Goal: Navigation & Orientation: Understand site structure

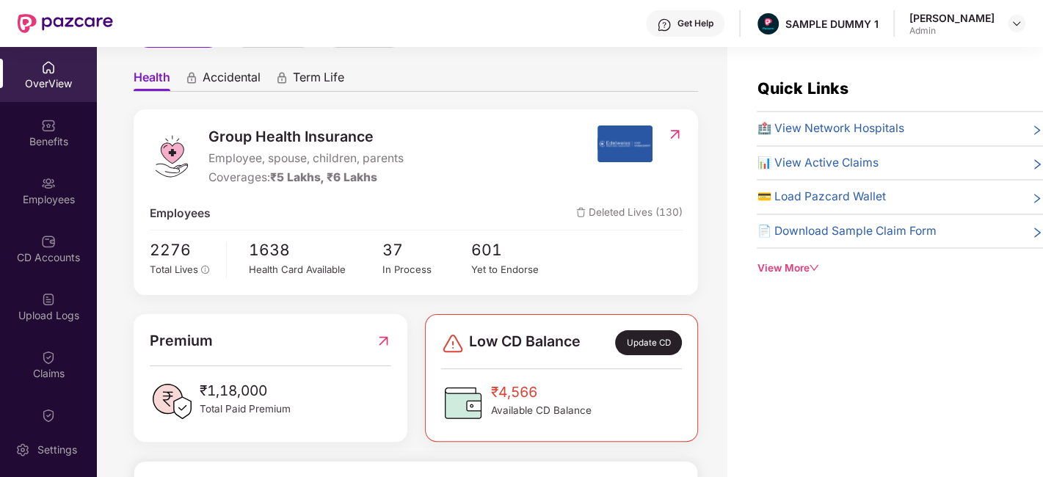
scroll to position [123, 0]
click at [228, 82] on span "Accidental" at bounding box center [232, 80] width 58 height 21
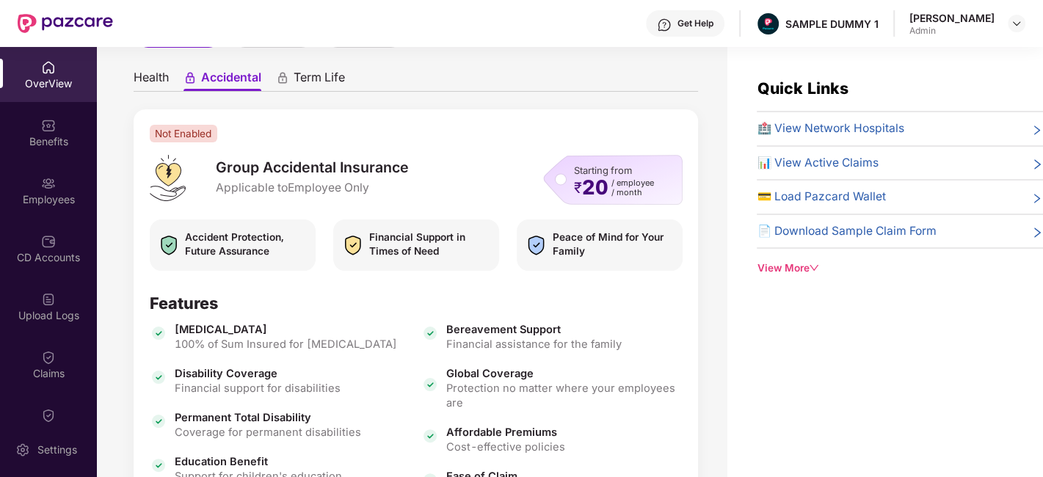
click at [319, 86] on span "Term Life" at bounding box center [319, 80] width 51 height 21
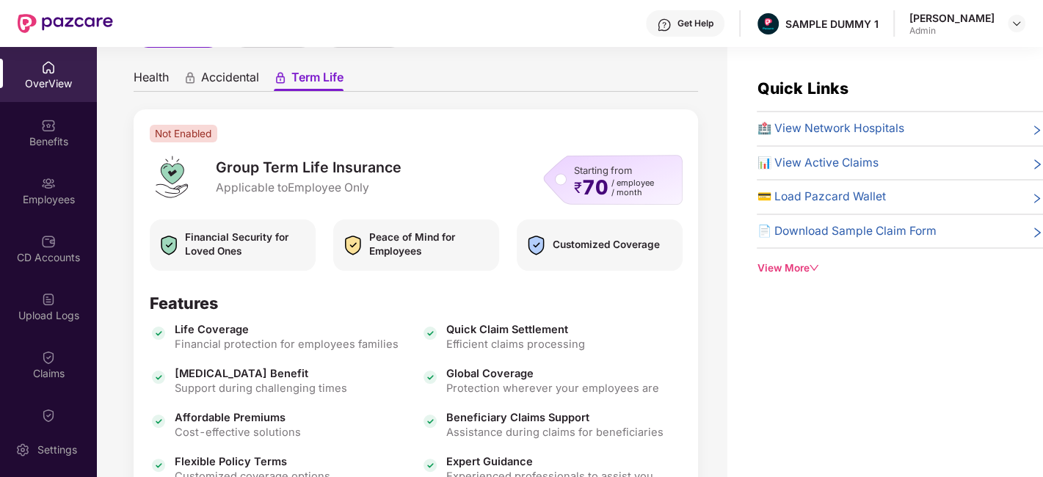
click at [163, 73] on span "Health" at bounding box center [151, 80] width 35 height 21
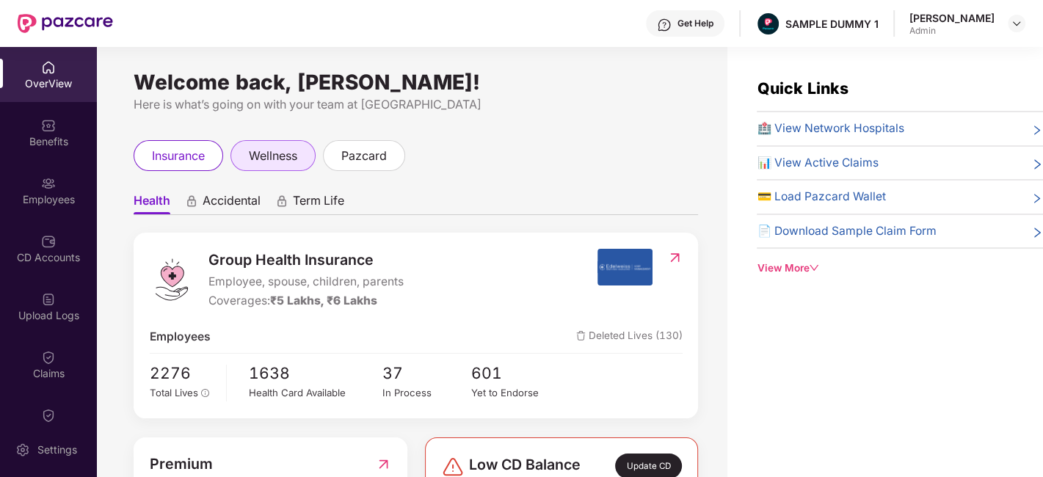
click at [276, 160] on span "wellness" at bounding box center [273, 156] width 48 height 18
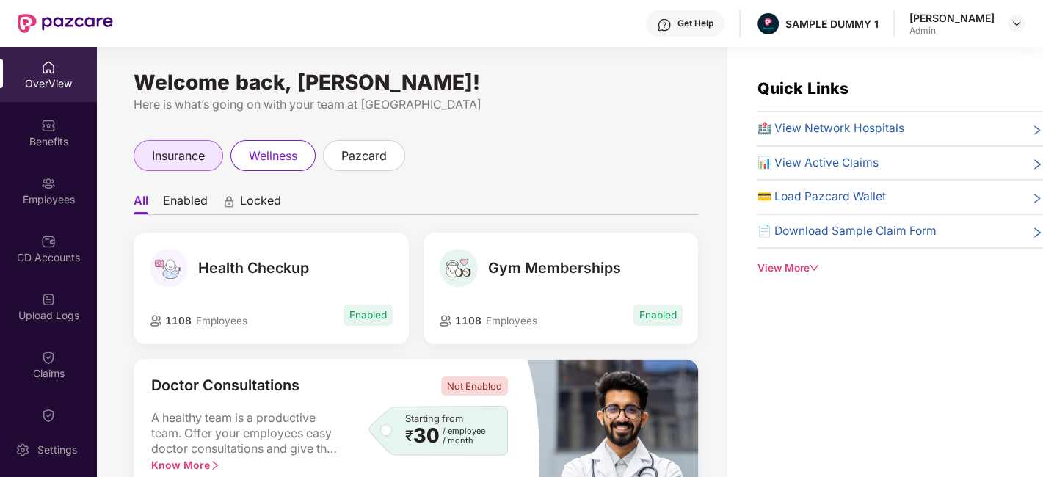
click at [148, 154] on div "insurance" at bounding box center [179, 155] width 90 height 31
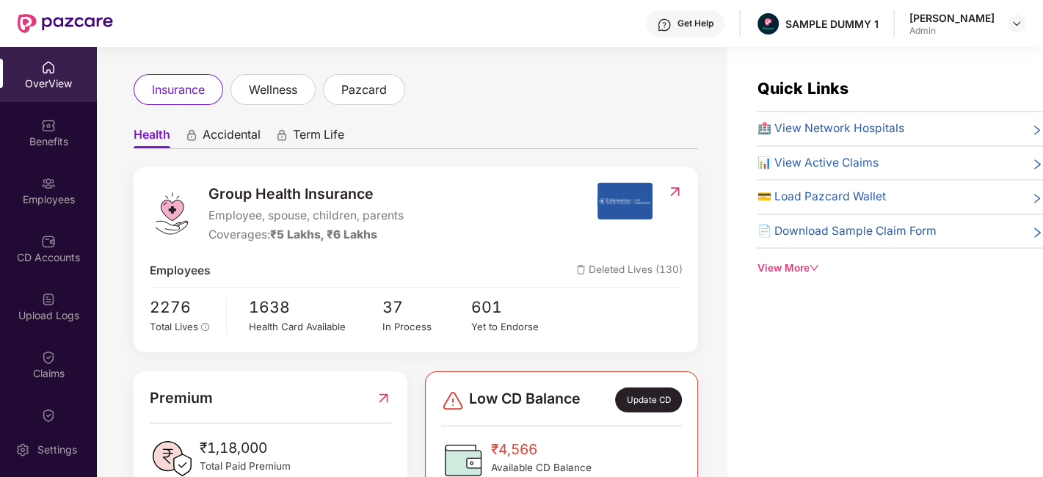
scroll to position [25, 0]
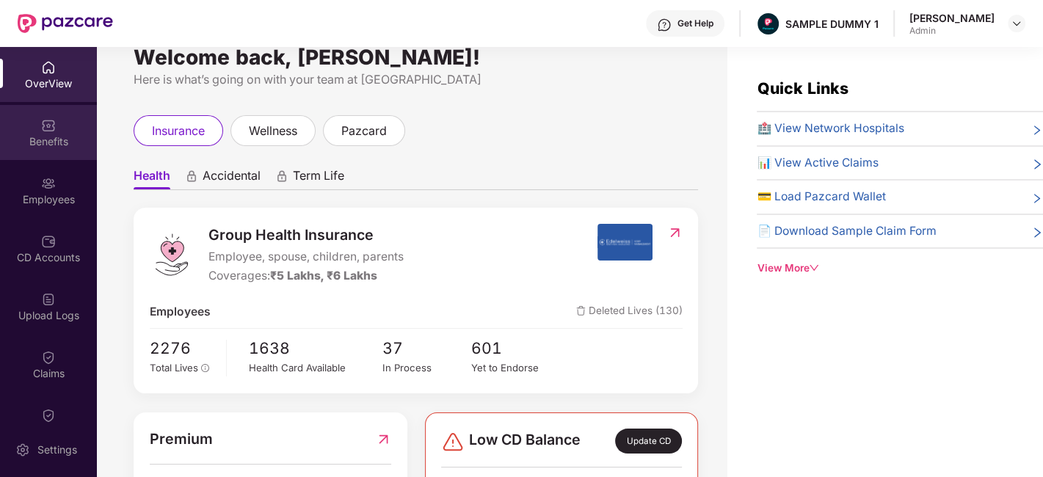
click at [48, 148] on div "Benefits" at bounding box center [48, 132] width 97 height 55
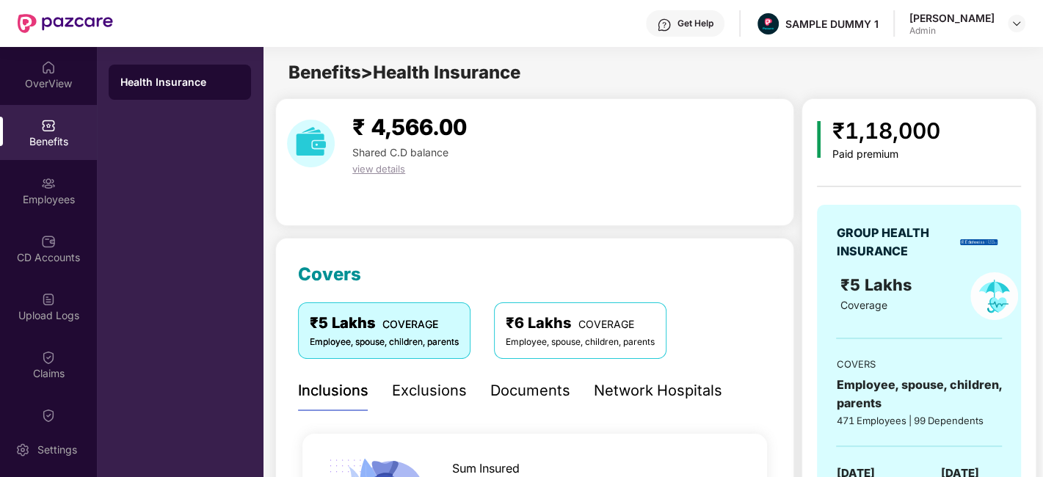
click at [444, 391] on div "Exclusions" at bounding box center [429, 391] width 75 height 23
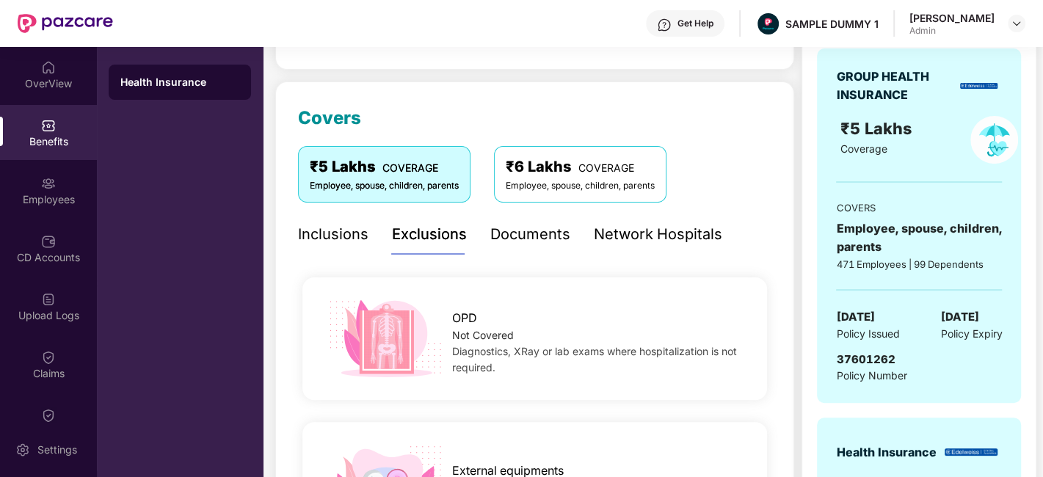
scroll to position [157, 0]
click at [516, 239] on div "Documents" at bounding box center [530, 233] width 80 height 23
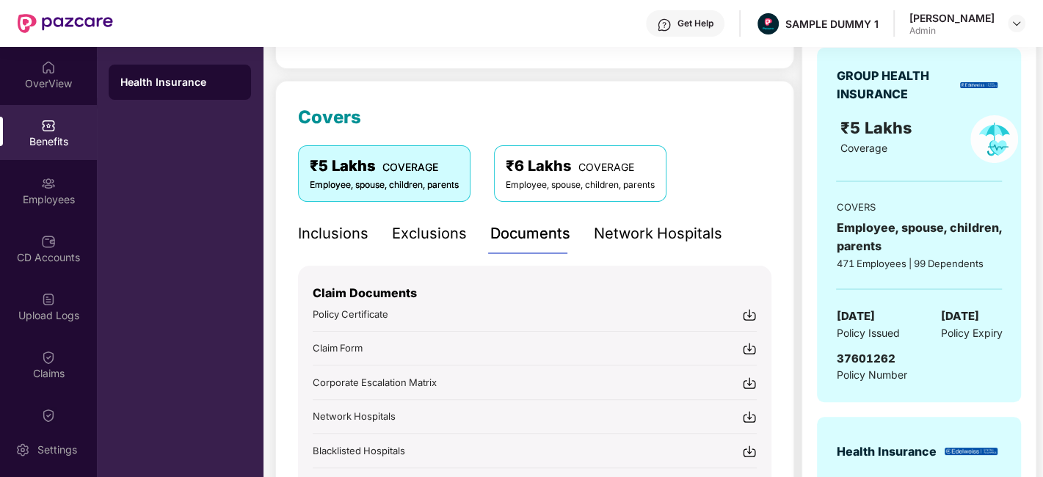
scroll to position [250, 0]
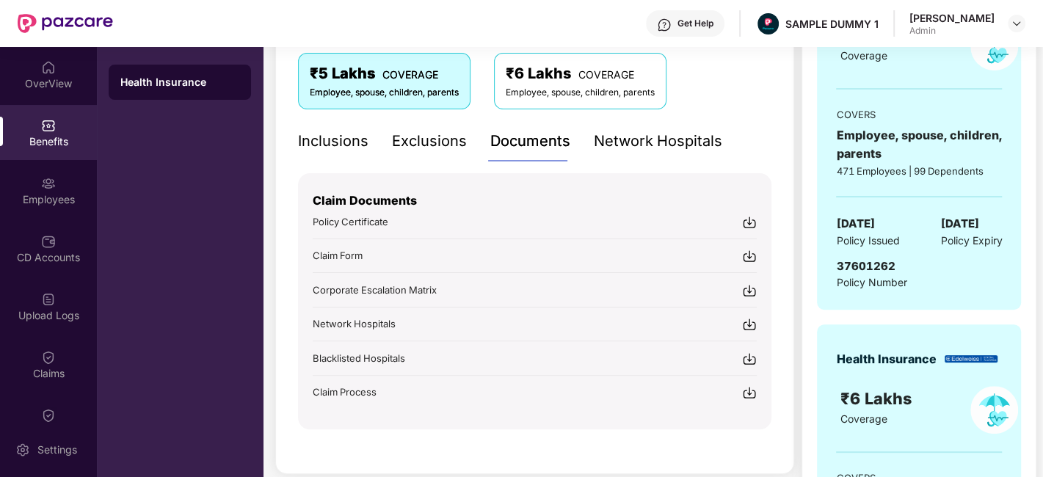
click at [636, 140] on div "Network Hospitals" at bounding box center [658, 141] width 128 height 23
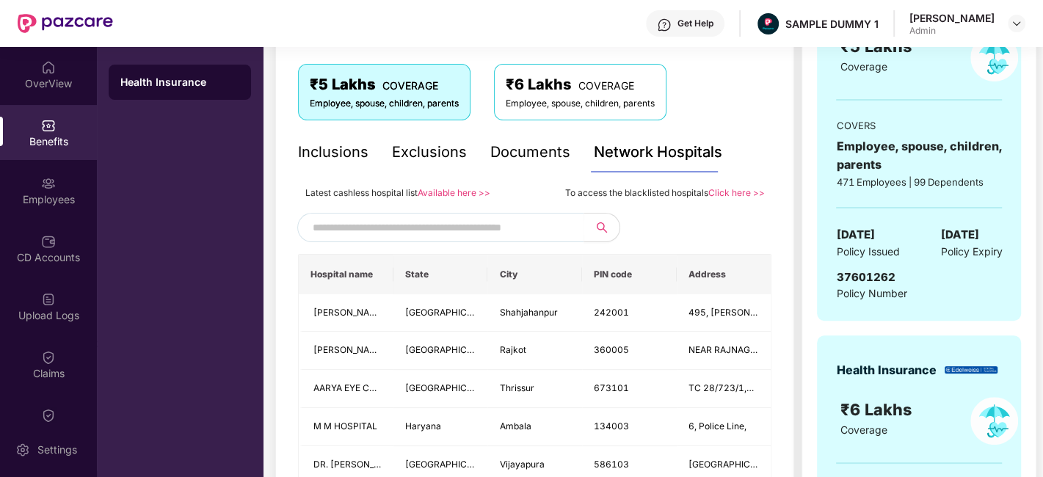
scroll to position [239, 0]
click at [51, 208] on div "Employees" at bounding box center [48, 190] width 97 height 55
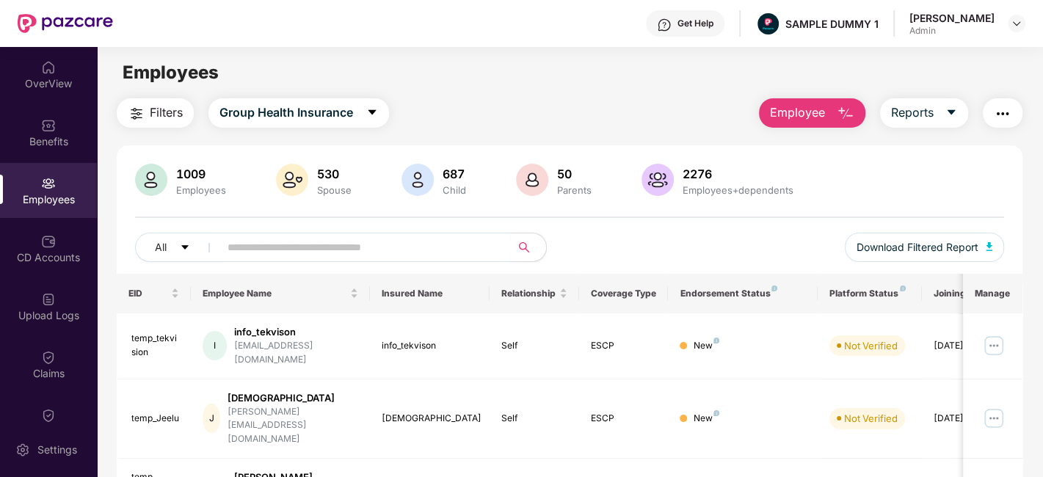
click at [828, 115] on button "Employee" at bounding box center [812, 112] width 106 height 29
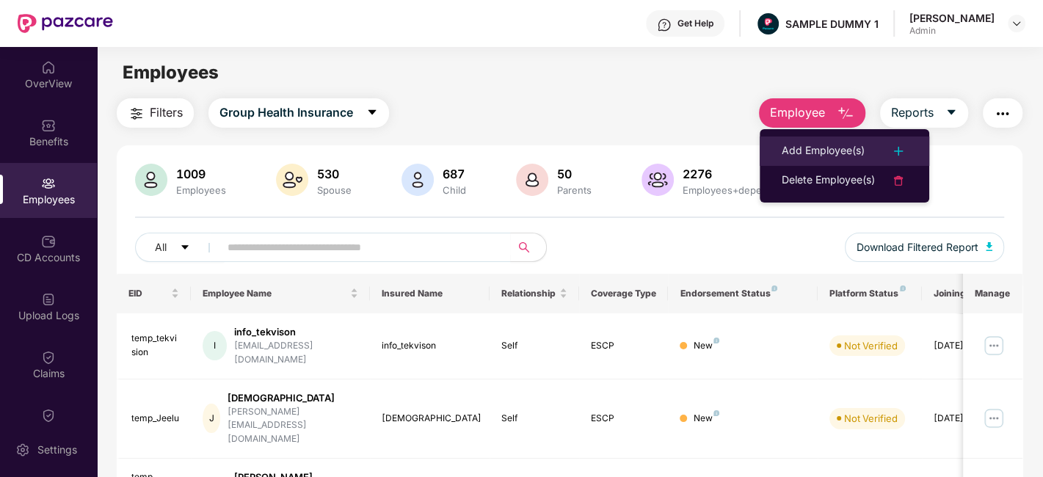
click at [840, 142] on div "Add Employee(s)" at bounding box center [823, 151] width 83 height 18
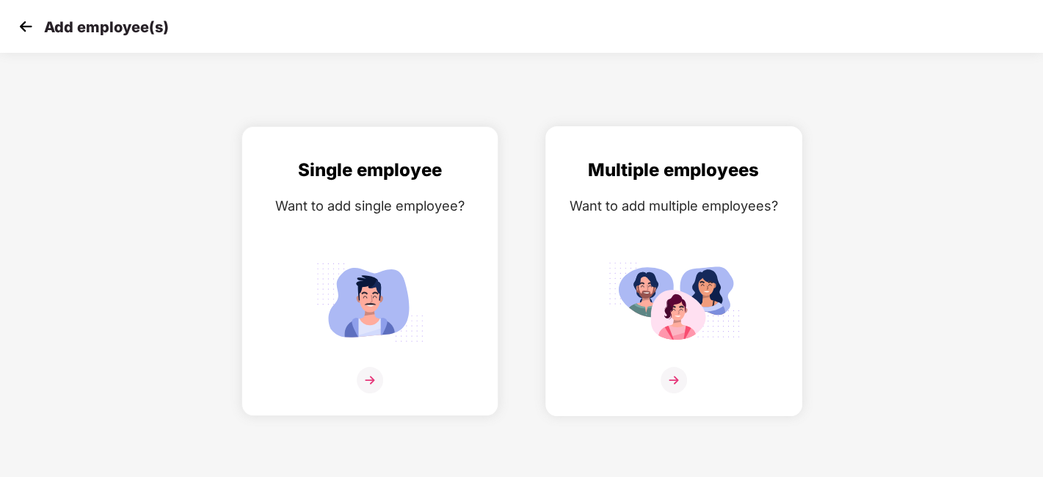
click at [715, 357] on div "Multiple employees Want to add multiple employees?" at bounding box center [674, 283] width 226 height 255
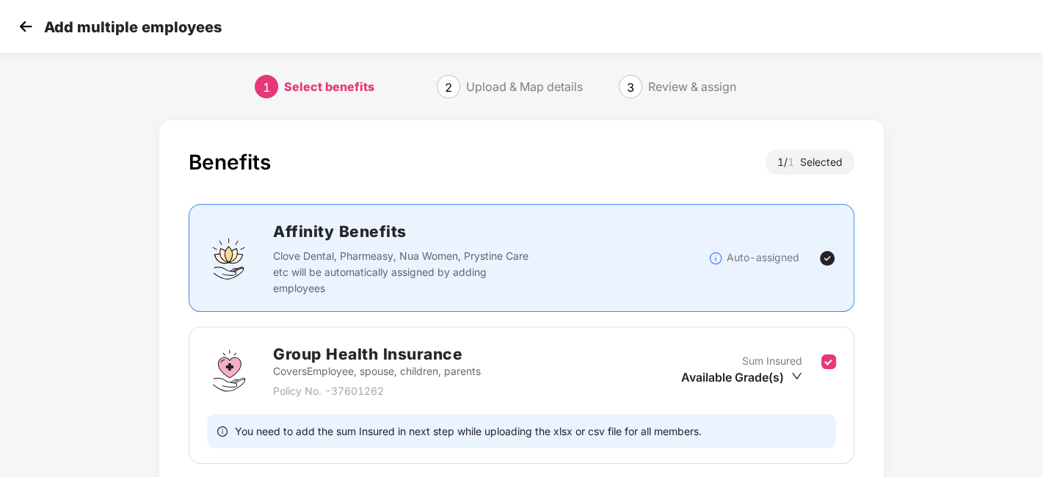
scroll to position [113, 0]
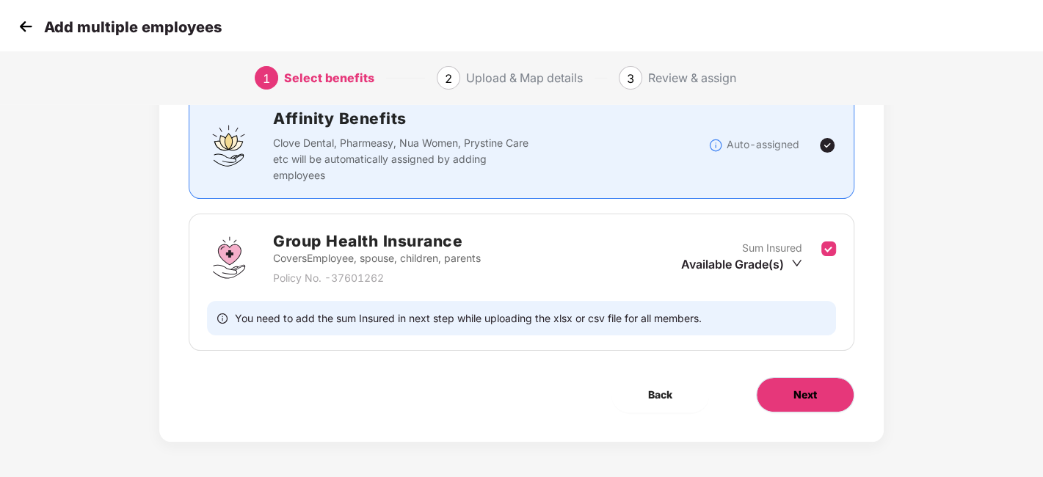
click at [788, 389] on button "Next" at bounding box center [805, 394] width 98 height 35
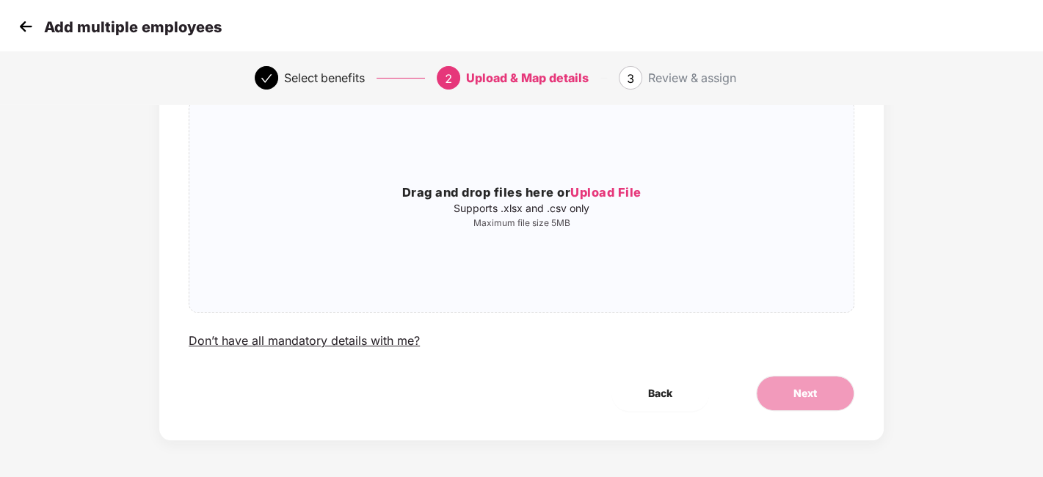
scroll to position [0, 0]
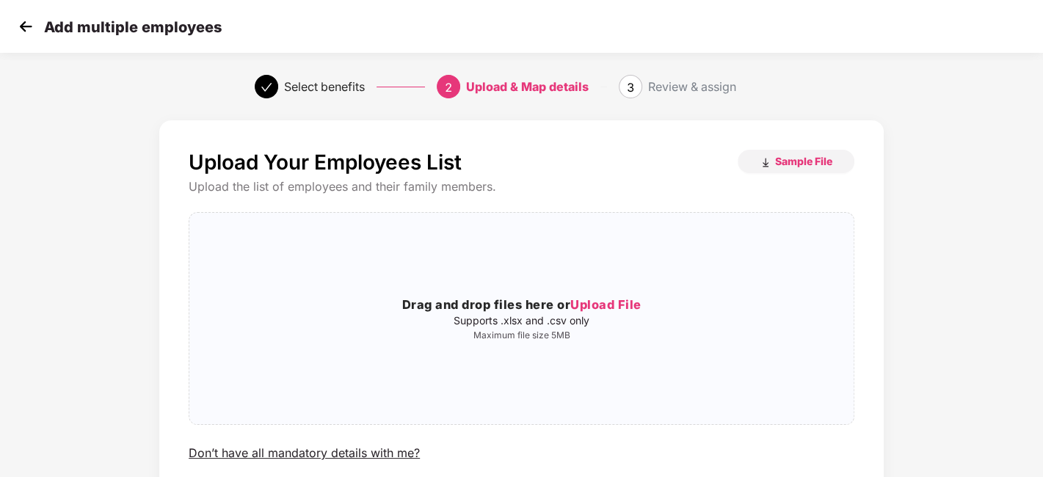
click at [29, 22] on img at bounding box center [26, 26] width 22 height 22
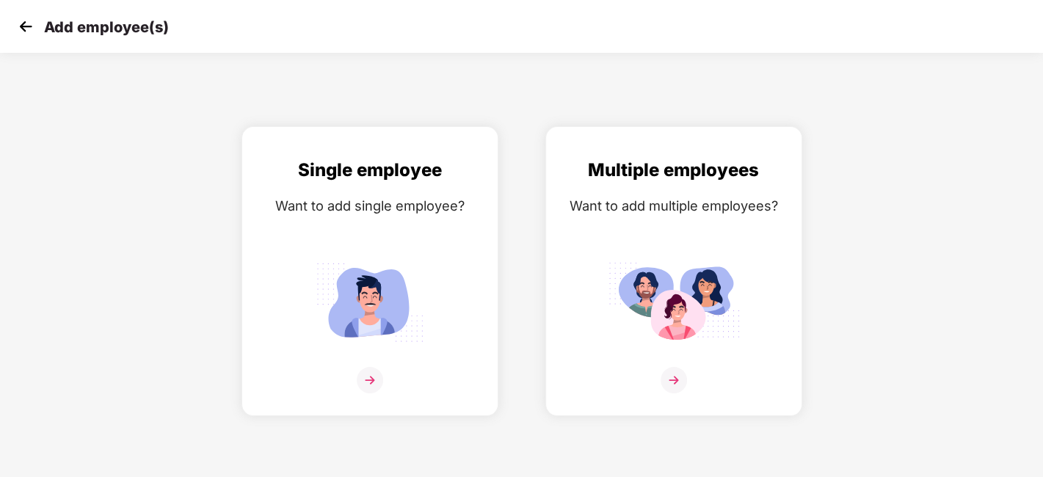
click at [29, 22] on img at bounding box center [26, 26] width 22 height 22
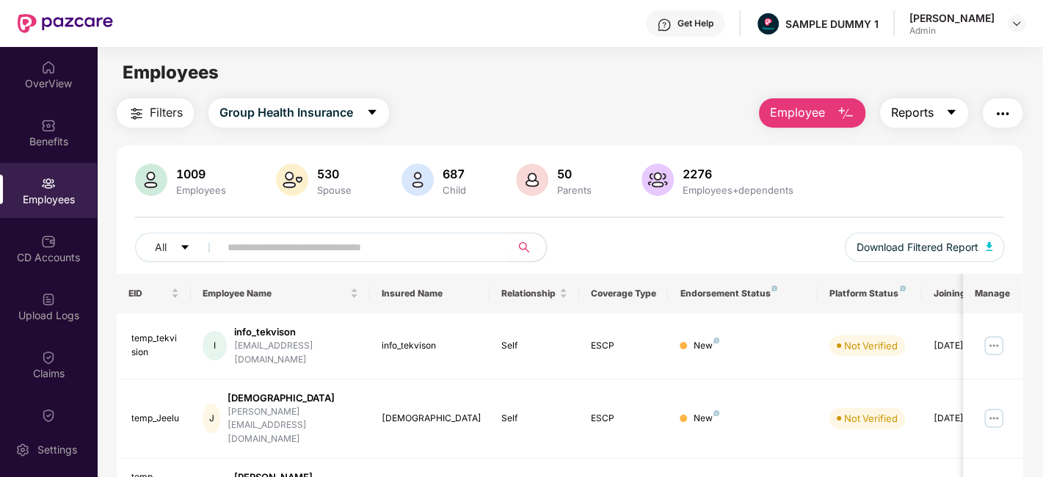
click at [924, 116] on span "Reports" at bounding box center [912, 113] width 43 height 18
click at [1000, 122] on img "button" at bounding box center [1003, 114] width 18 height 18
click at [581, 91] on main "Employees Filters Group Health Insurance Employee Reports 1009 Employees 530 Sp…" at bounding box center [569, 285] width 945 height 477
click at [41, 244] on img at bounding box center [48, 241] width 15 height 15
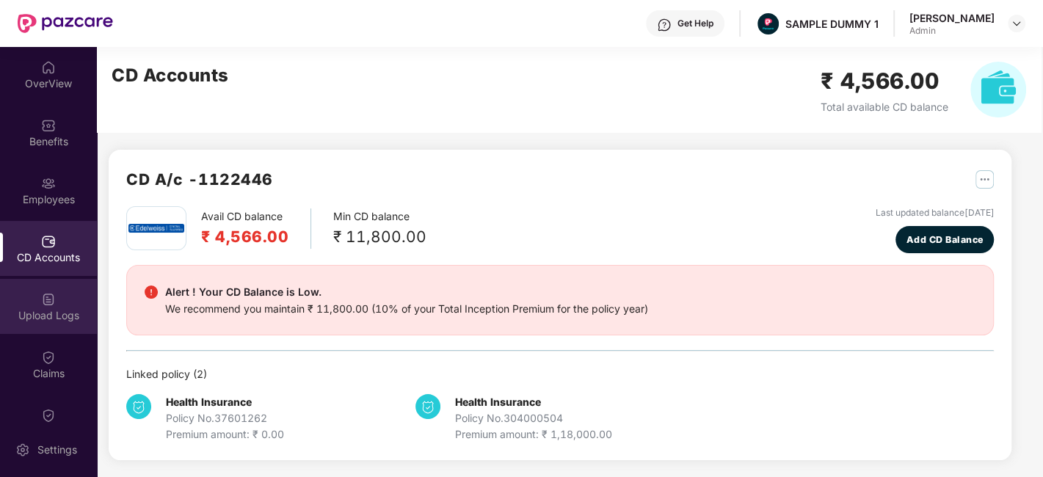
scroll to position [134, 0]
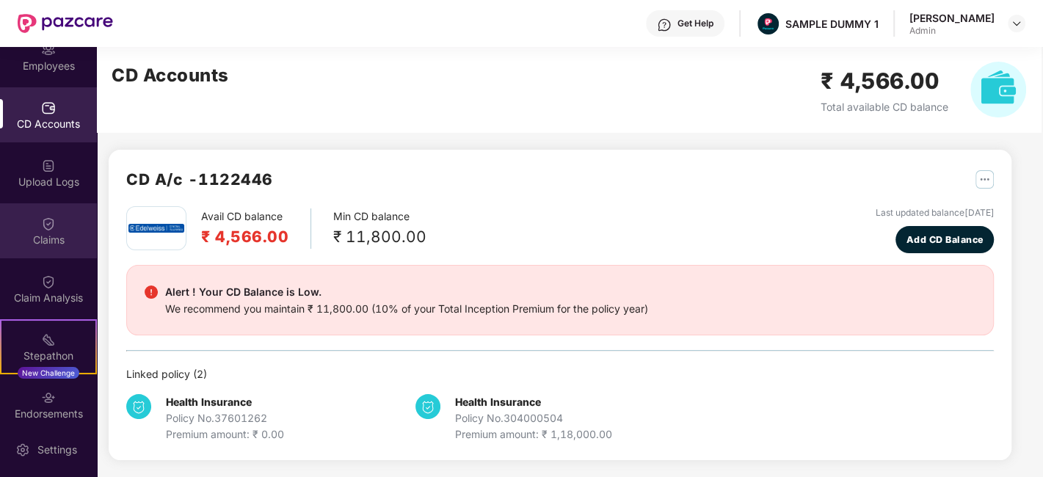
click at [46, 240] on div "Claims" at bounding box center [48, 240] width 97 height 15
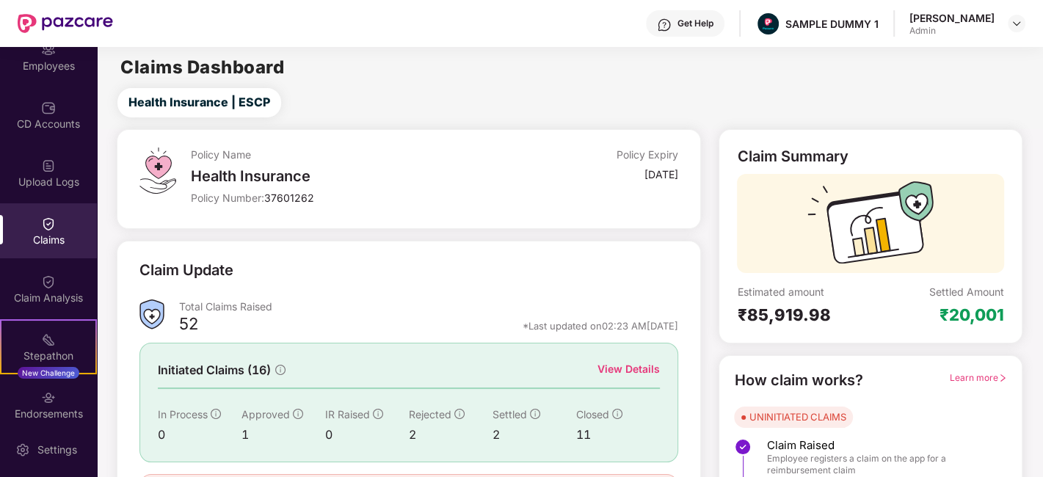
scroll to position [59, 0]
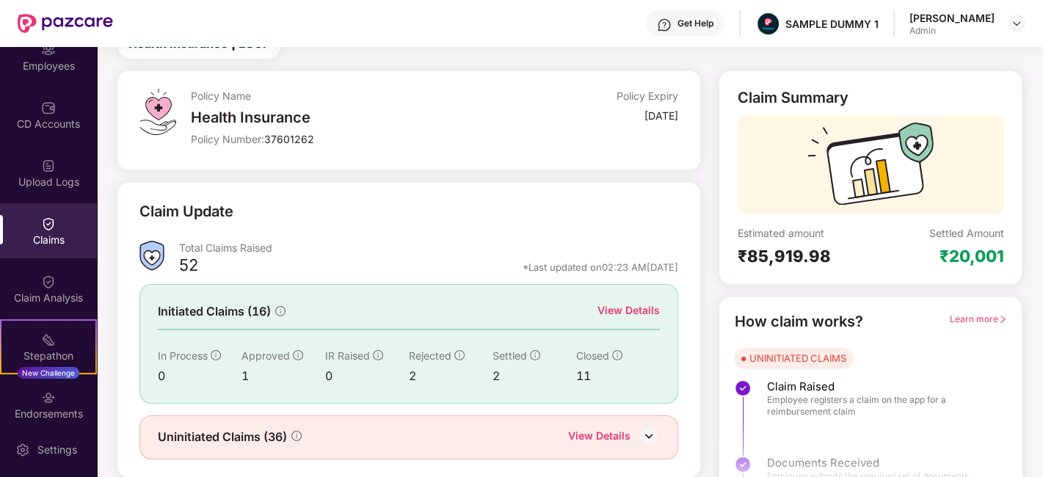
click at [618, 306] on div "View Details" at bounding box center [629, 310] width 62 height 16
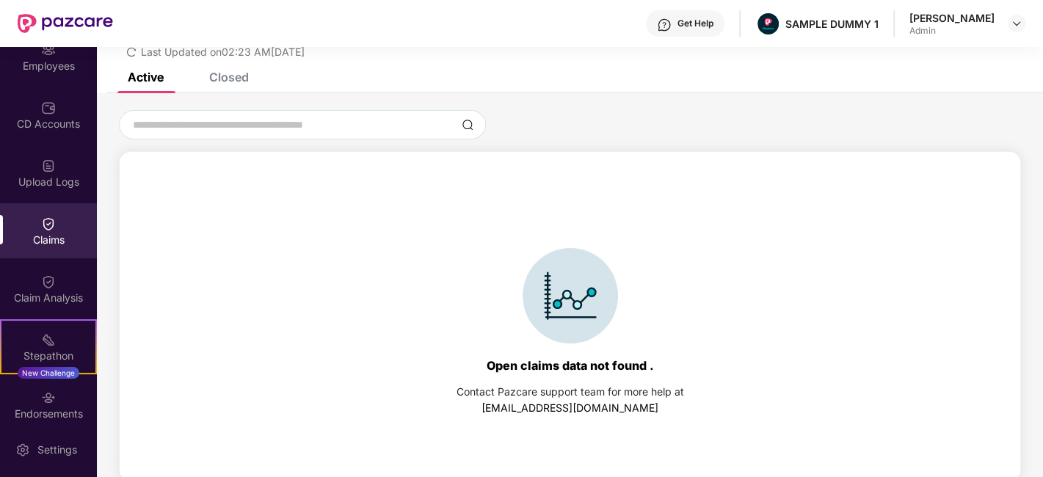
click at [223, 81] on div "Closed" at bounding box center [229, 77] width 40 height 15
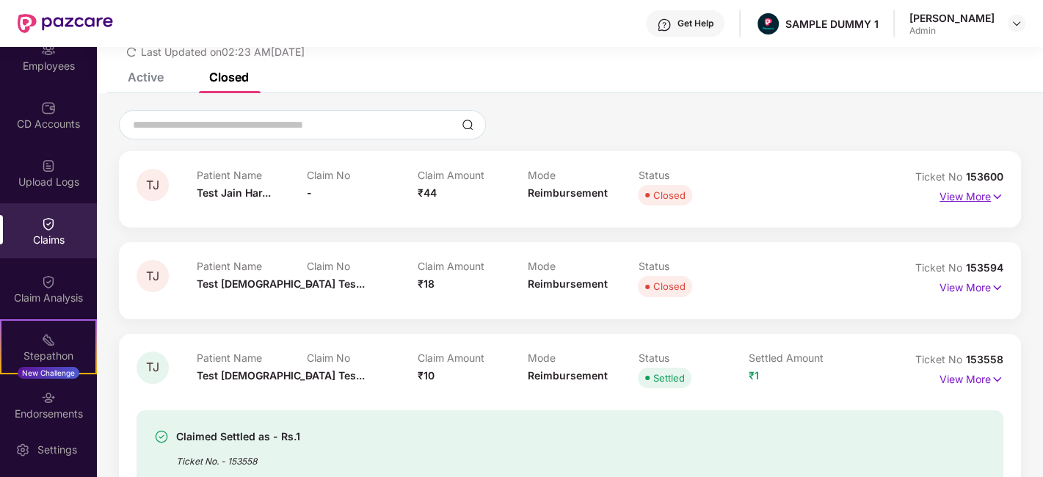
click at [943, 200] on p "View More" at bounding box center [972, 195] width 64 height 20
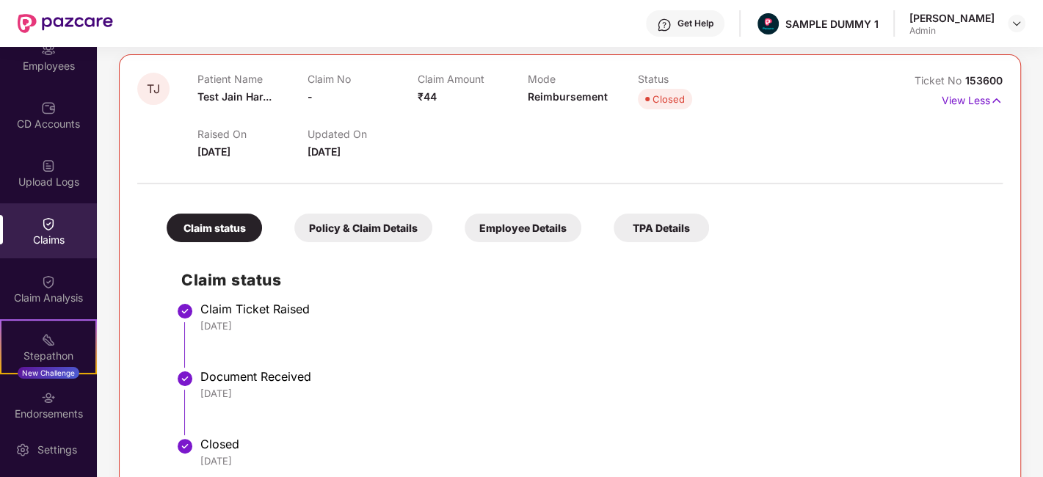
scroll to position [114, 0]
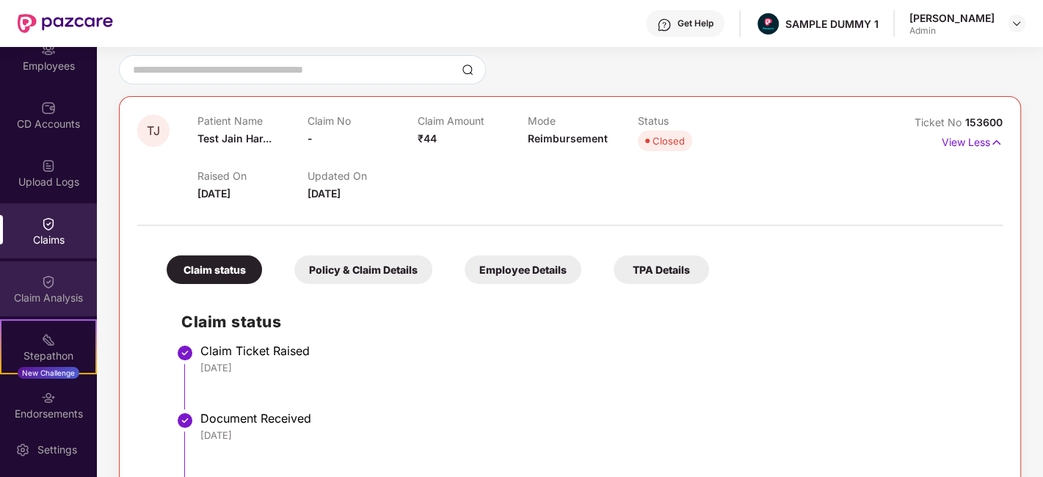
click at [48, 297] on div "Claim Analysis" at bounding box center [48, 298] width 97 height 15
